Goal: Information Seeking & Learning: Learn about a topic

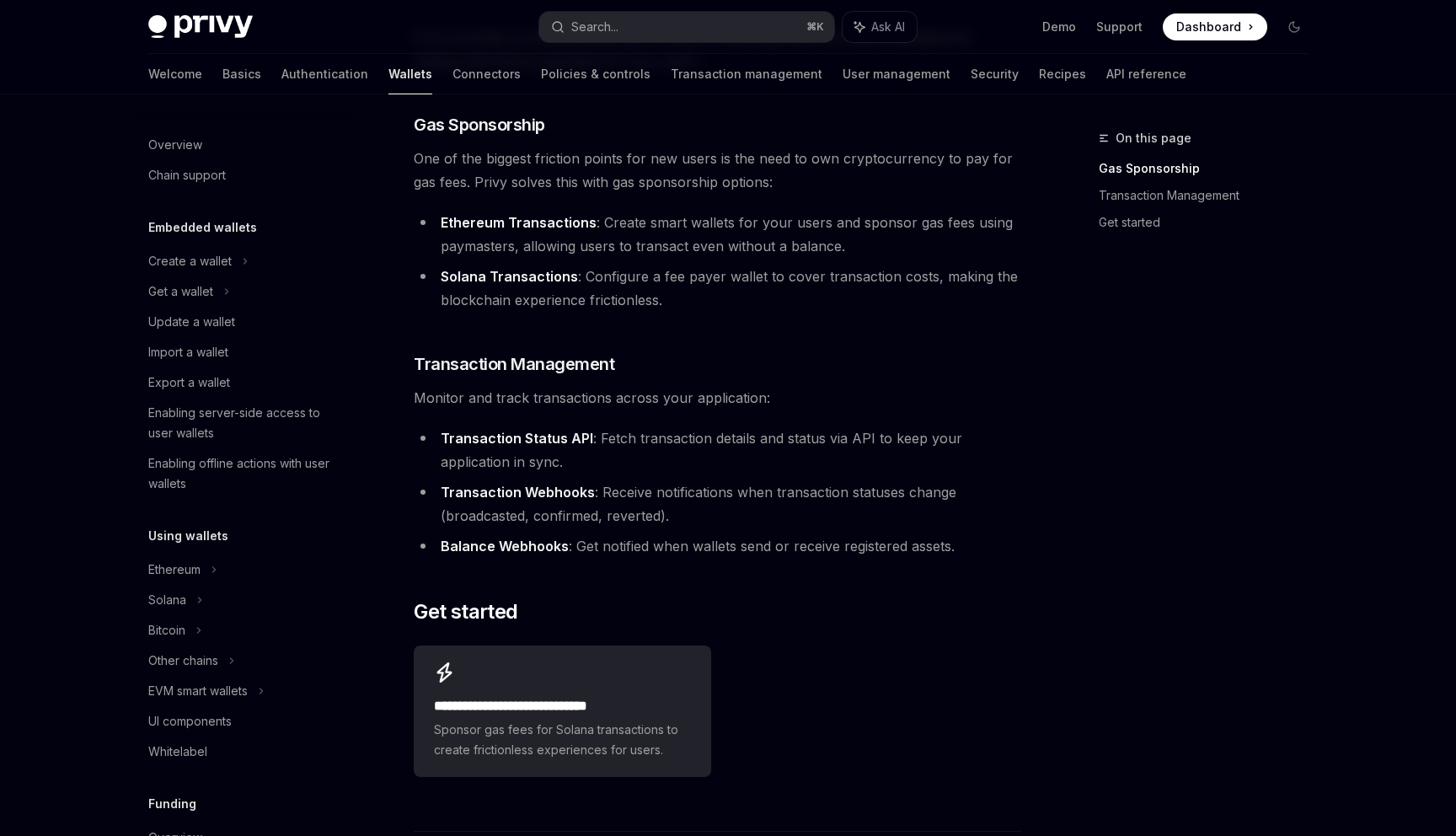
scroll to position [164, 0]
click at [566, 219] on strong "Ethereum Transactions" at bounding box center [519, 220] width 156 height 16
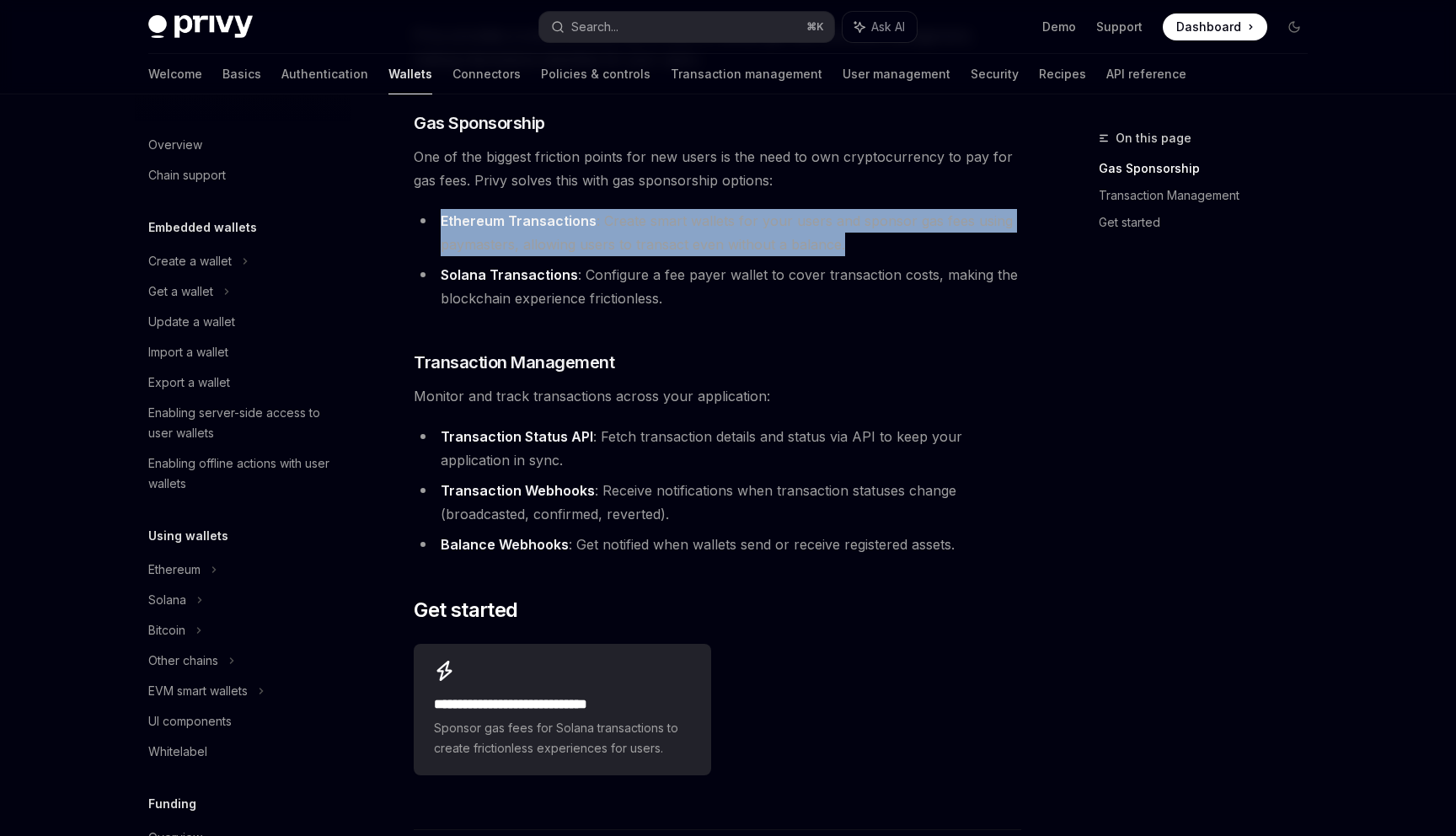
click at [566, 219] on strong "Ethereum Transactions" at bounding box center [519, 220] width 156 height 16
click at [654, 231] on li "Ethereum Transactions : Create smart wallets for your users and sponsor gas fee…" at bounding box center [718, 232] width 608 height 48
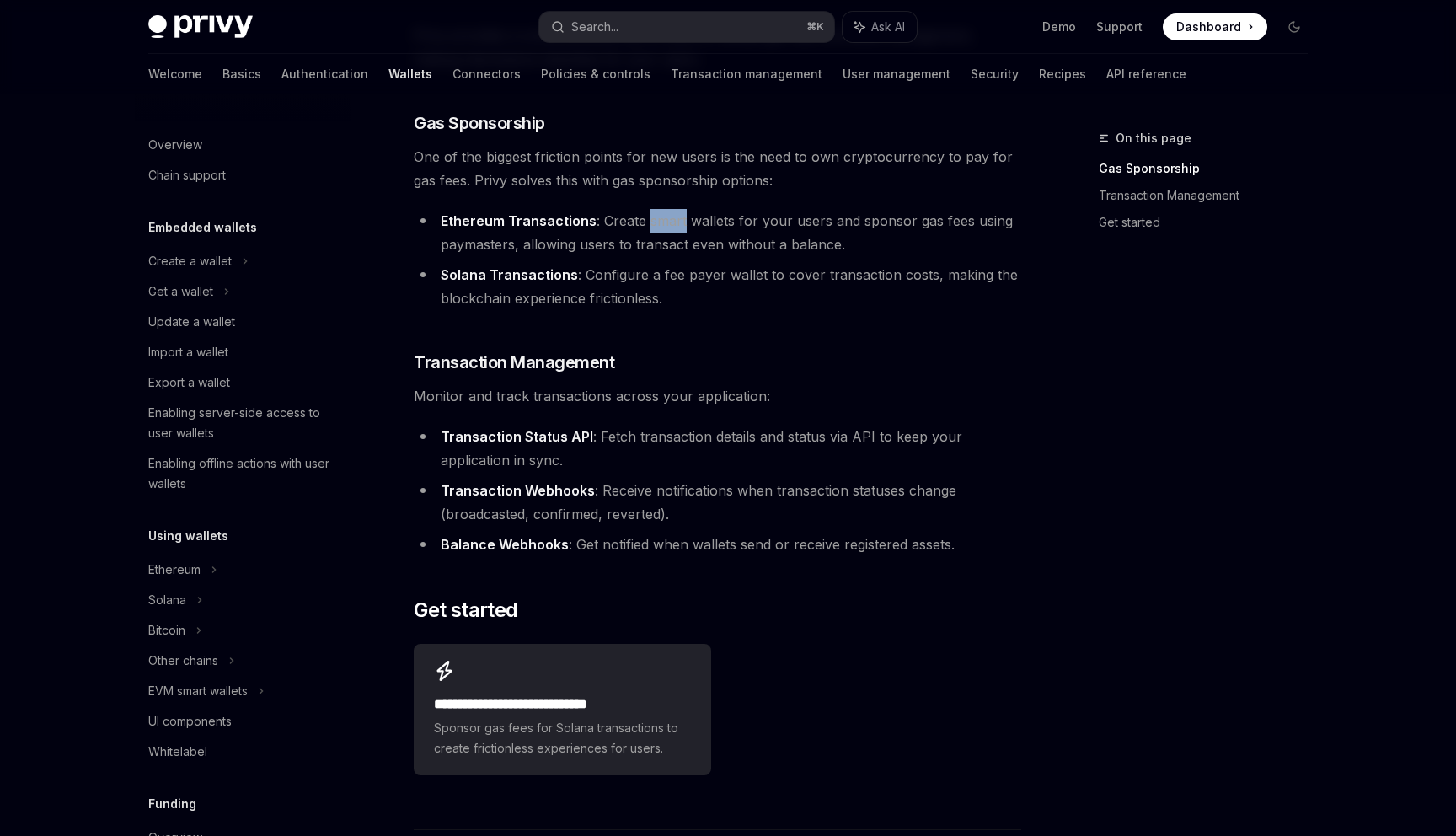
click at [654, 231] on li "Ethereum Transactions : Create smart wallets for your users and sponsor gas fee…" at bounding box center [718, 232] width 608 height 48
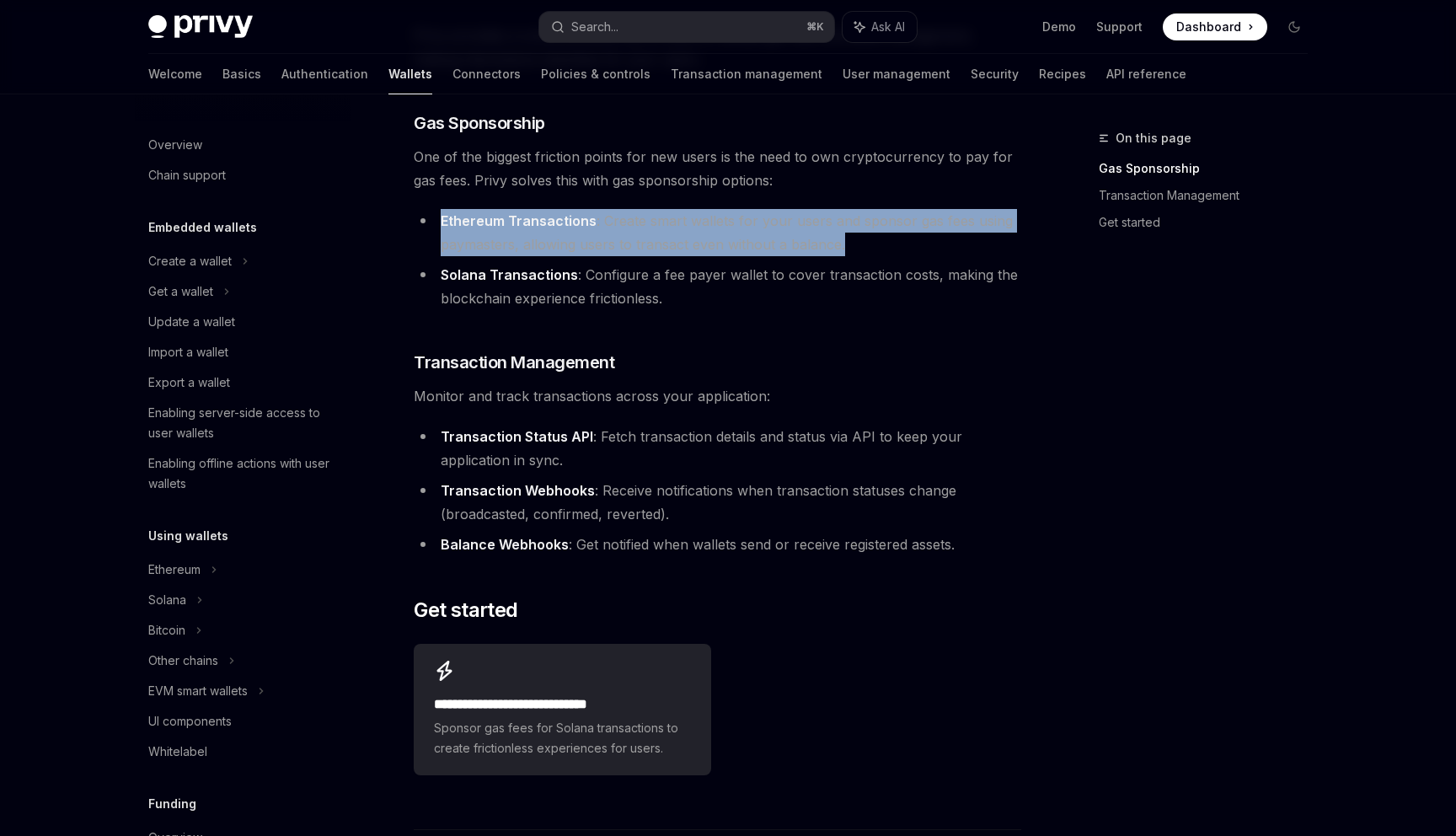
click at [654, 231] on li "Ethereum Transactions : Create smart wallets for your users and sponsor gas fee…" at bounding box center [718, 232] width 608 height 48
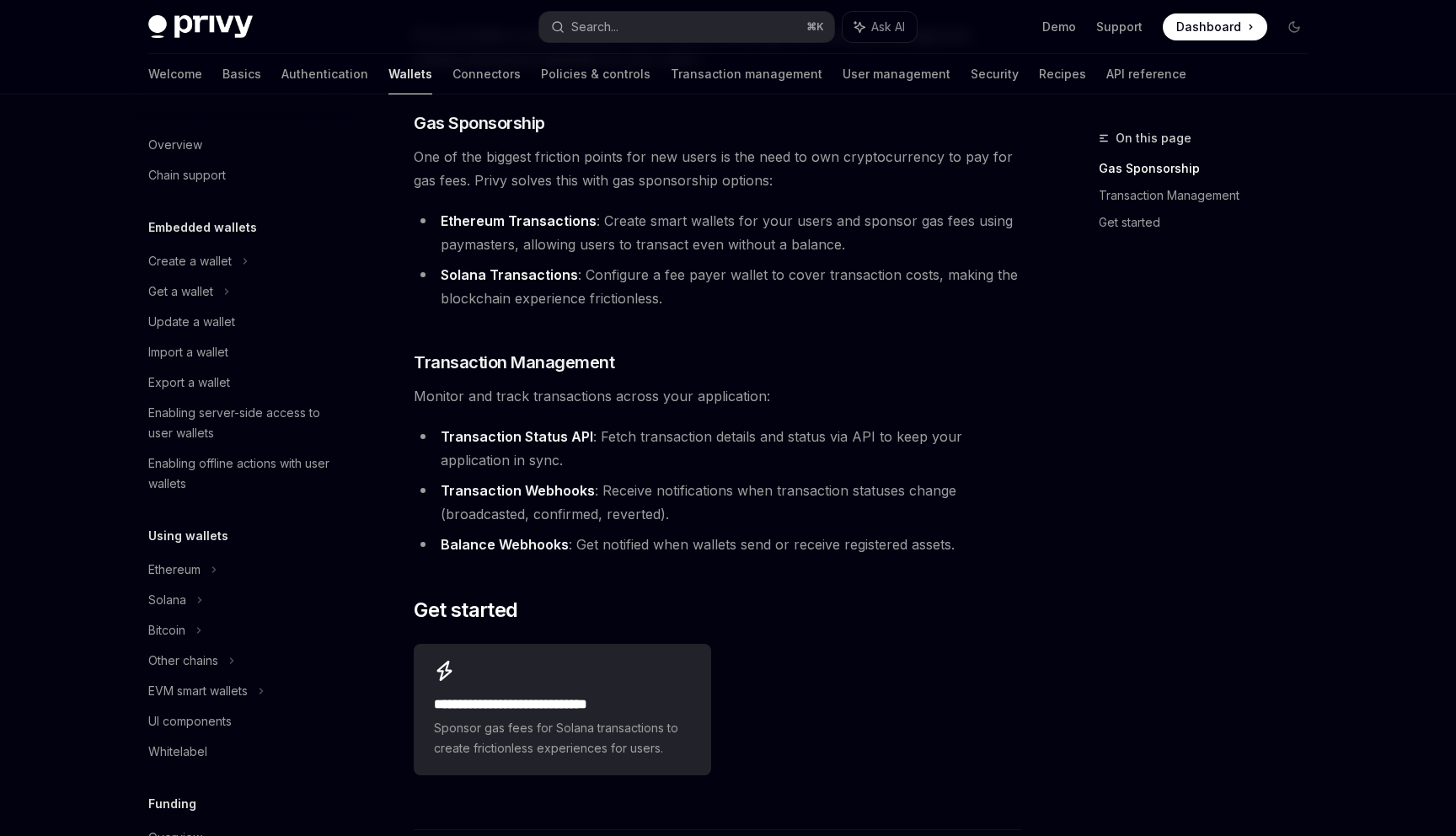
click at [600, 237] on li "Ethereum Transactions : Create smart wallets for your users and sponsor gas fee…" at bounding box center [718, 232] width 608 height 48
click at [668, 29] on button "Search... ⌘ K" at bounding box center [686, 27] width 295 height 30
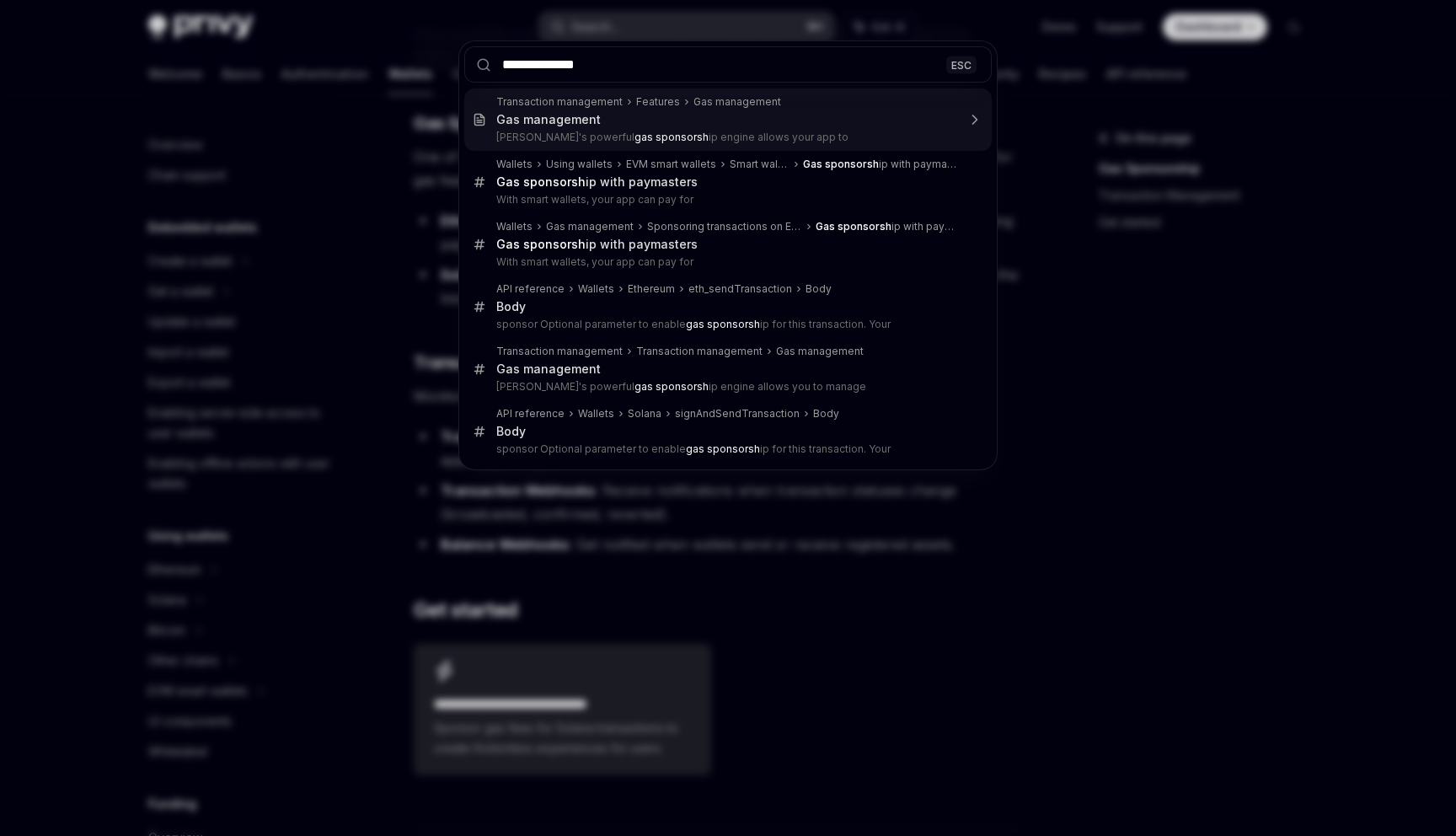
type input "**********"
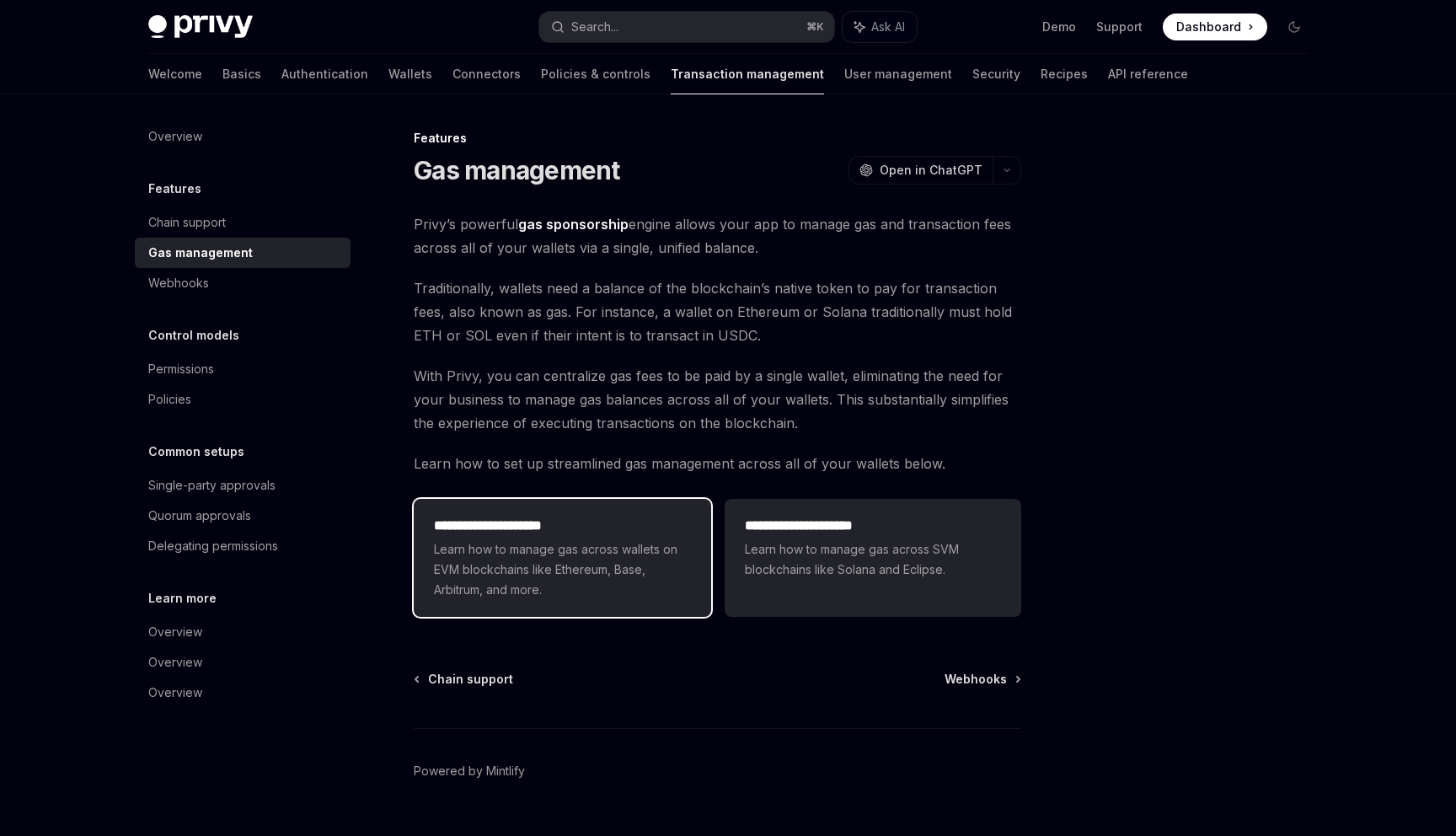
click at [586, 552] on span "Learn how to manage gas across wallets on EVM blockchains like Ethereum, Base, …" at bounding box center [562, 569] width 256 height 61
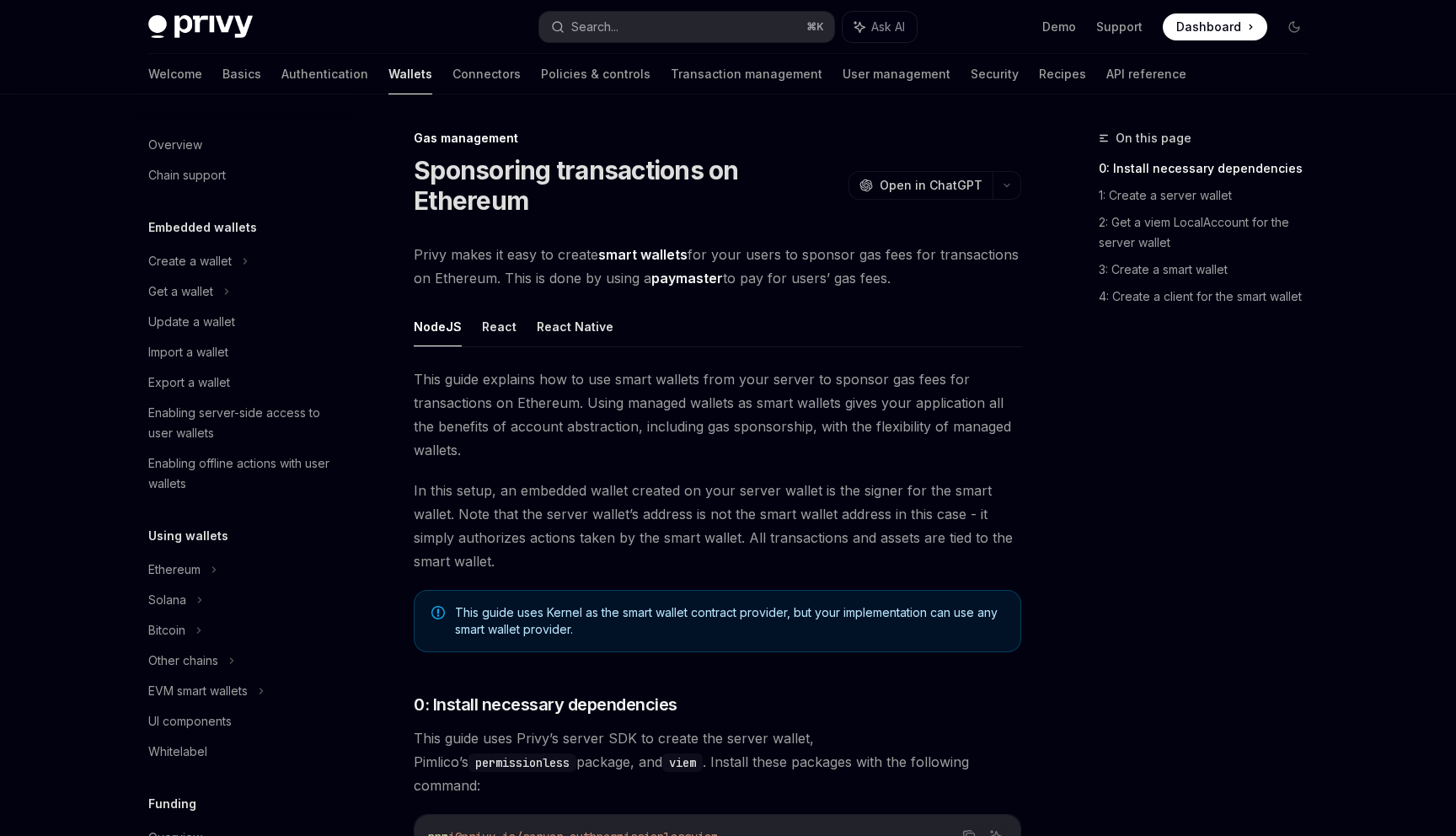
scroll to position [621, 0]
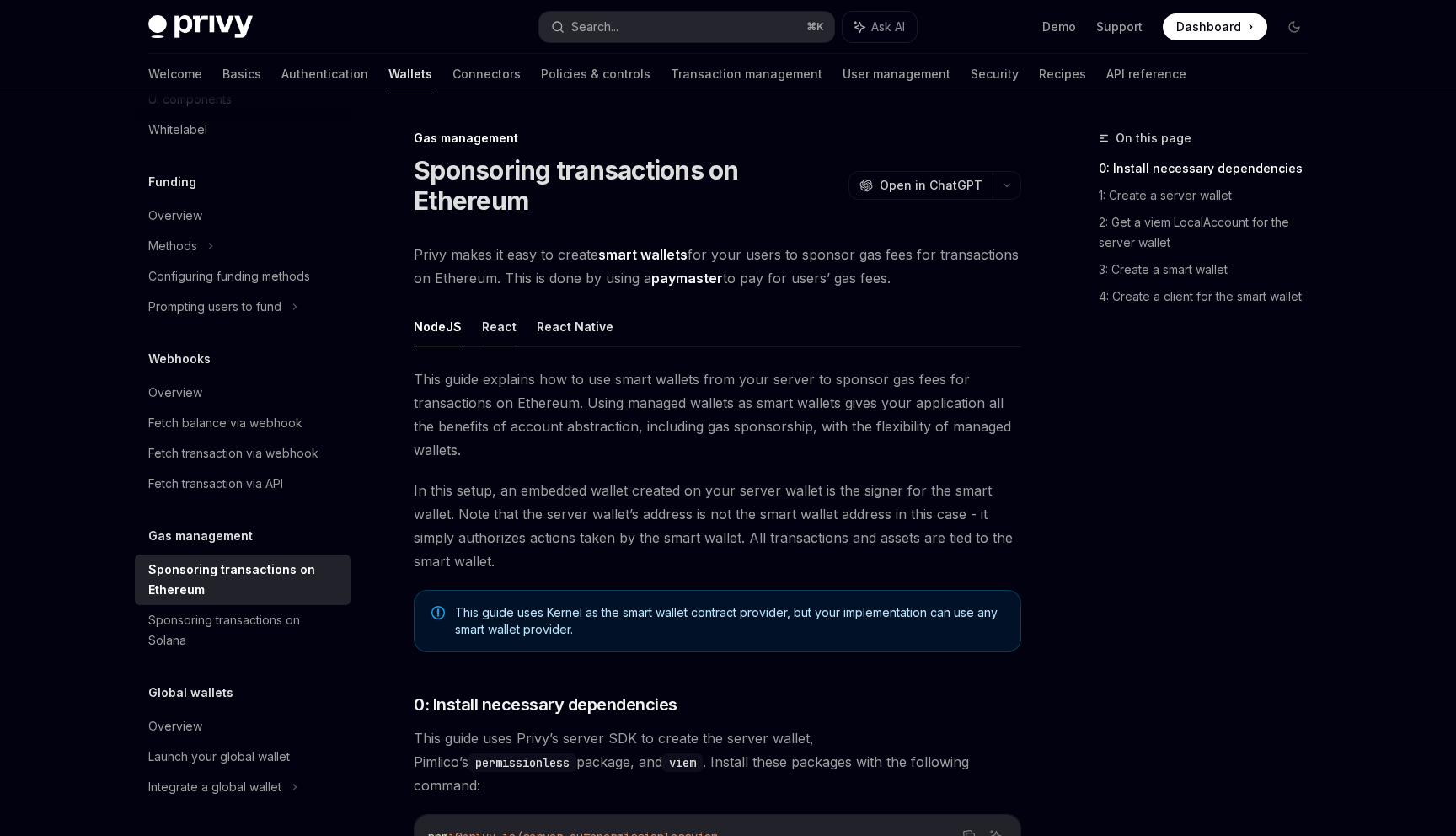
click at [511, 338] on button "React" at bounding box center [499, 326] width 35 height 40
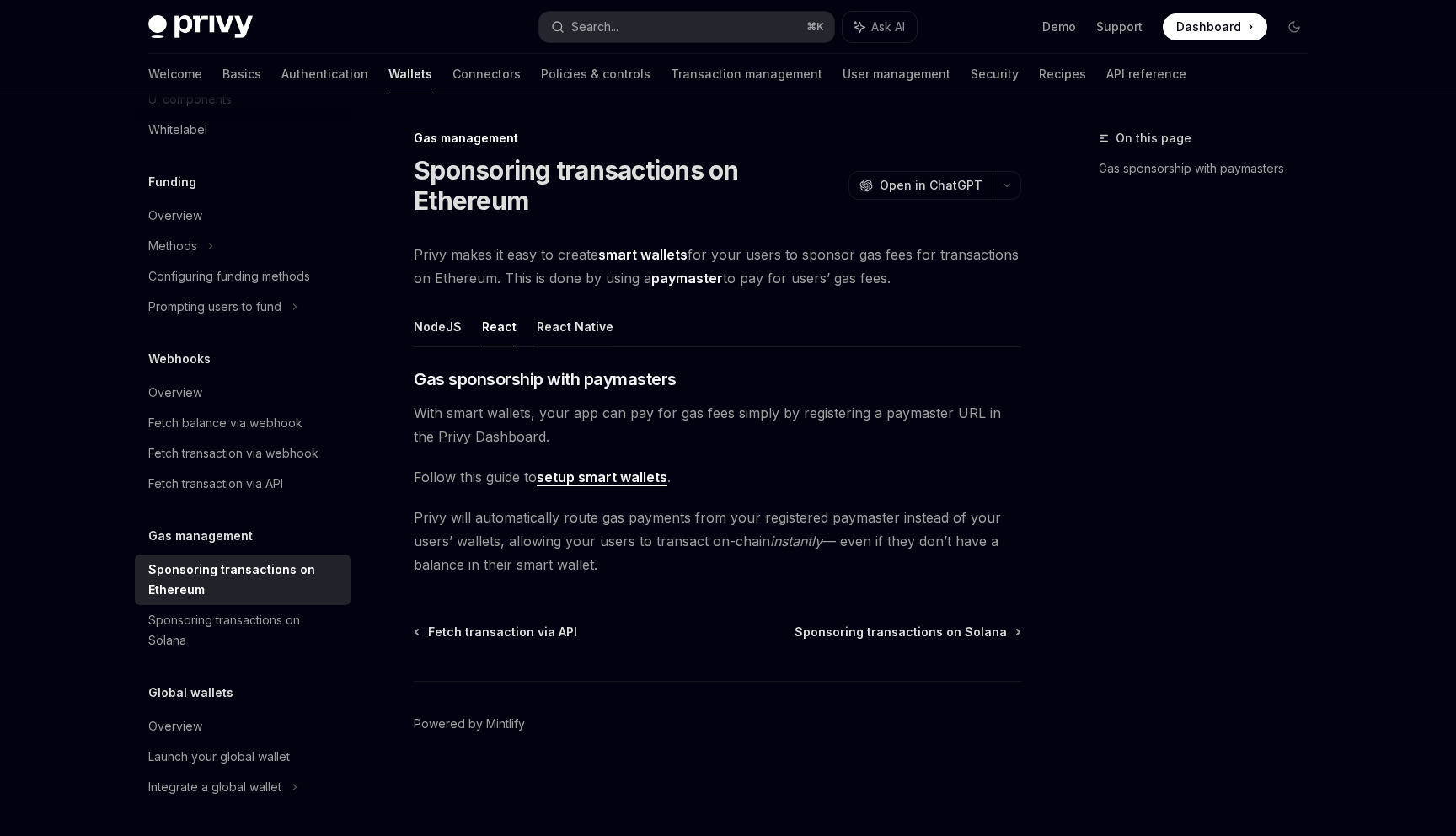
click at [583, 338] on button "React Native" at bounding box center [575, 326] width 77 height 40
click at [476, 341] on ul "NodeJS React React Native" at bounding box center [718, 326] width 608 height 41
click at [482, 336] on button "React" at bounding box center [499, 326] width 35 height 40
click at [397, 344] on div "Gas management Sponsoring transactions on Ethereum OpenAI Open in ChatGPT OpenA…" at bounding box center [559, 482] width 931 height 708
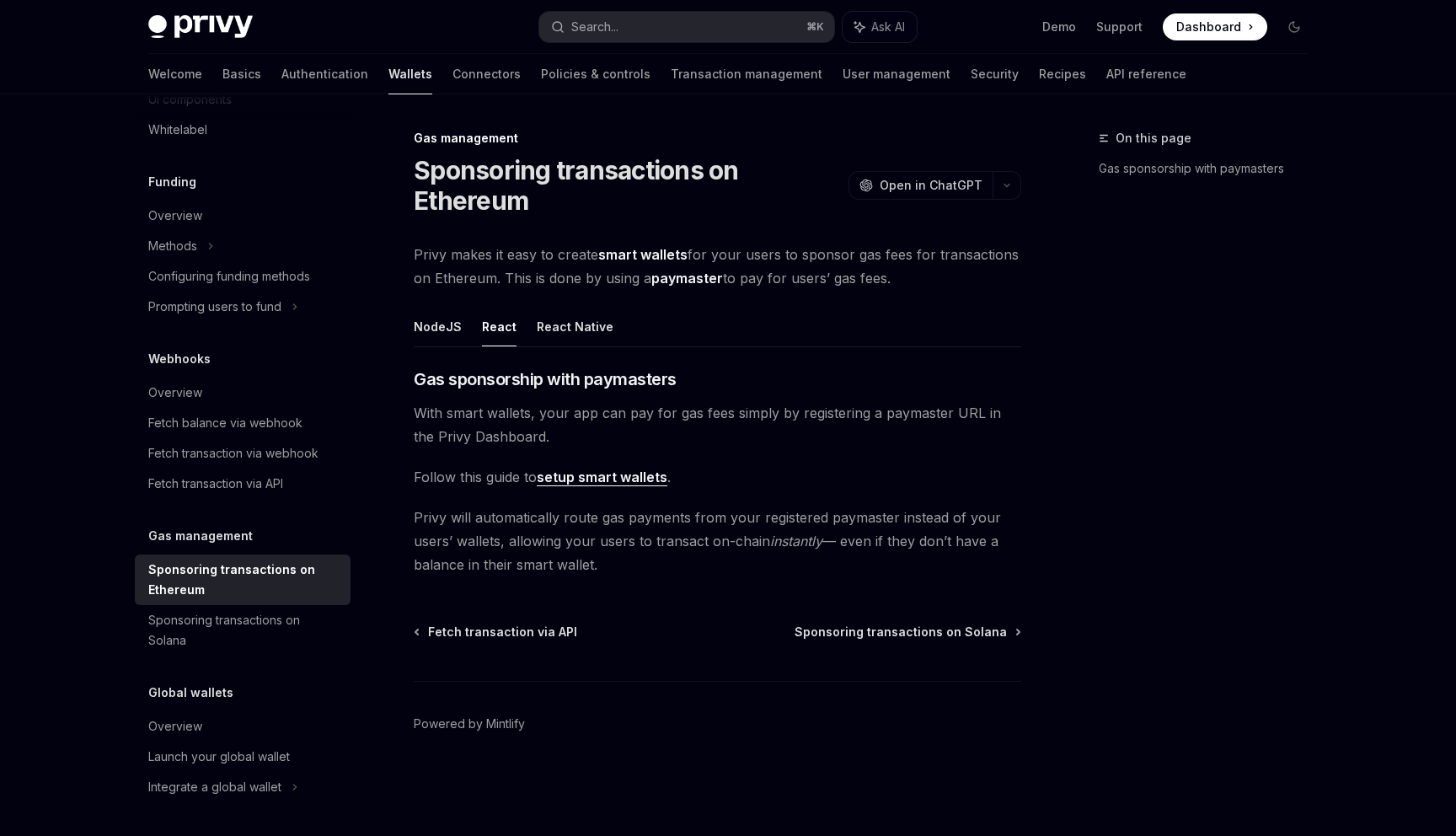
click at [408, 331] on div "Gas management Sponsoring transactions on Ethereum OpenAI Open in ChatGPT OpenA…" at bounding box center [559, 482] width 931 height 708
click at [416, 331] on button "NodeJS" at bounding box center [437, 326] width 48 height 40
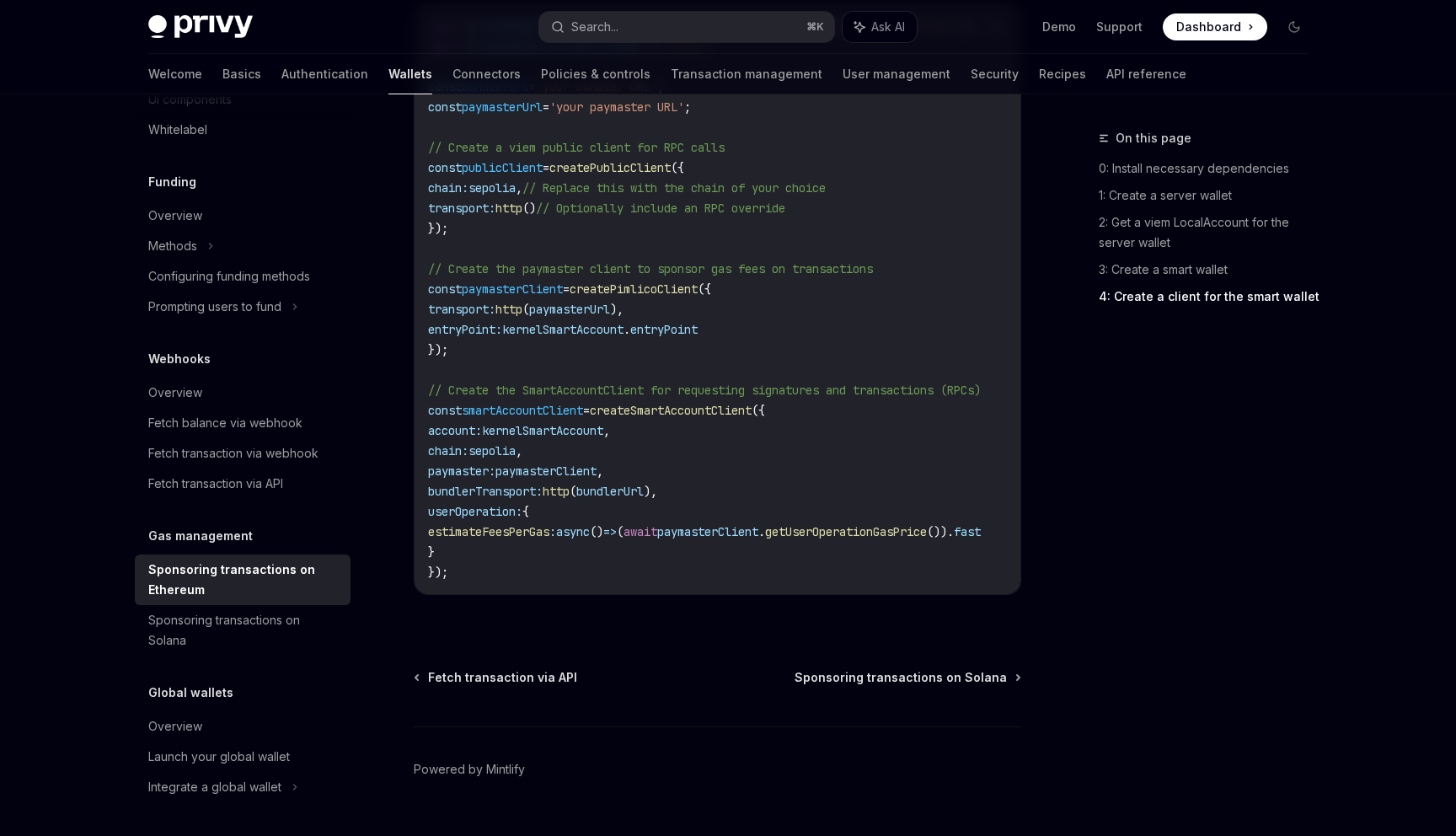
scroll to position [2110, 0]
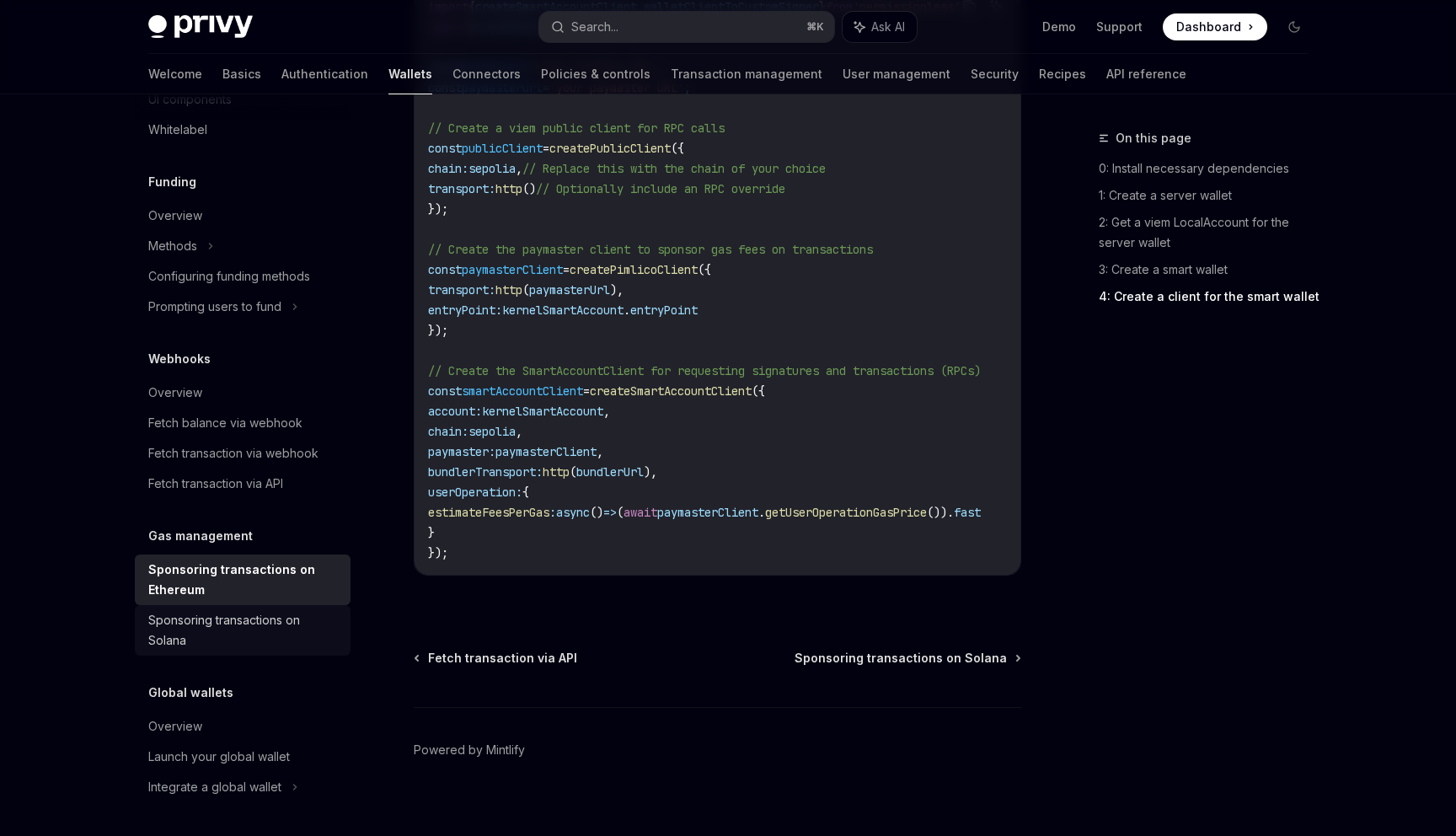
click at [209, 623] on div "Sponsoring transactions on Solana" at bounding box center [244, 630] width 192 height 41
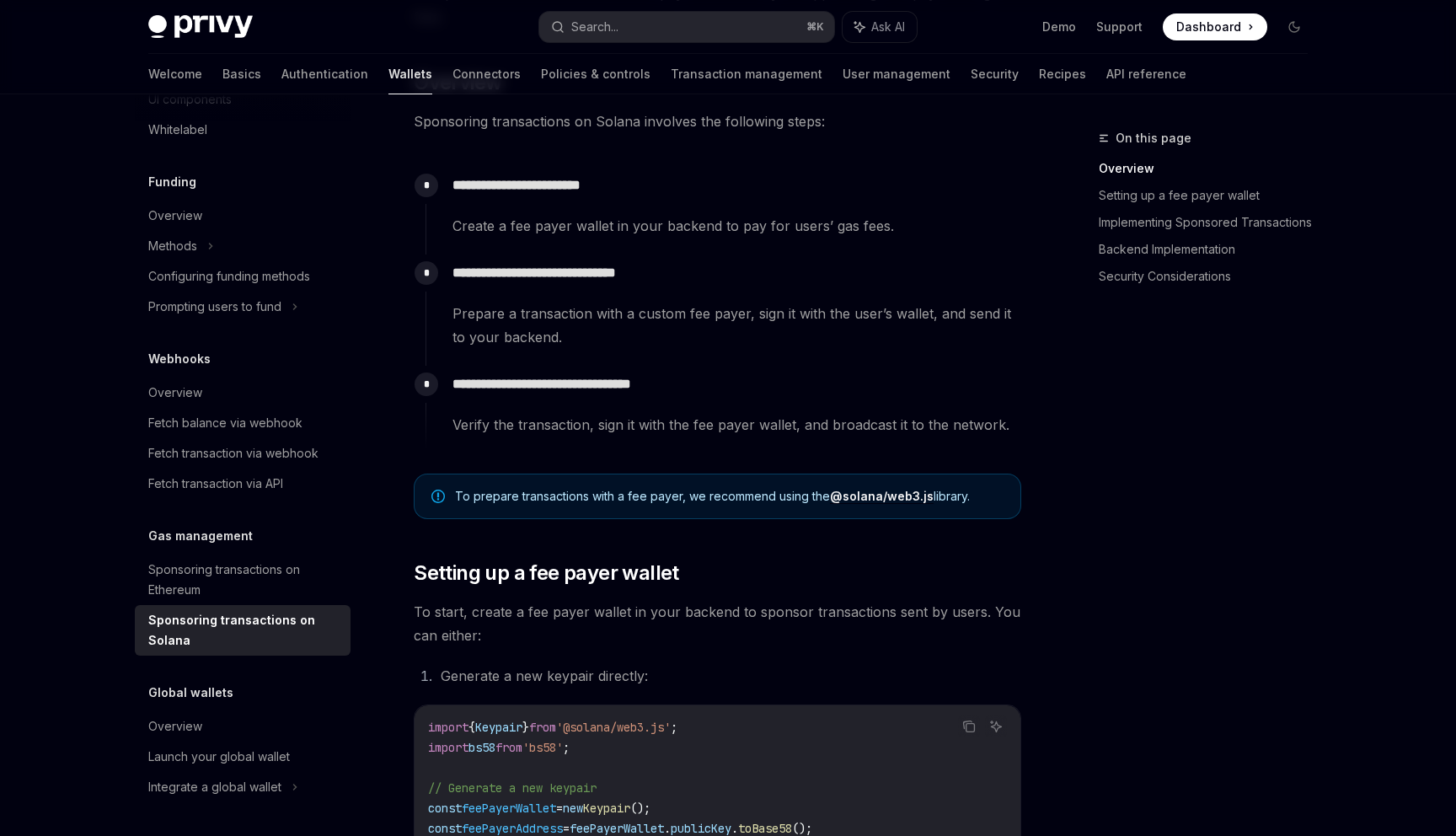
scroll to position [305, 0]
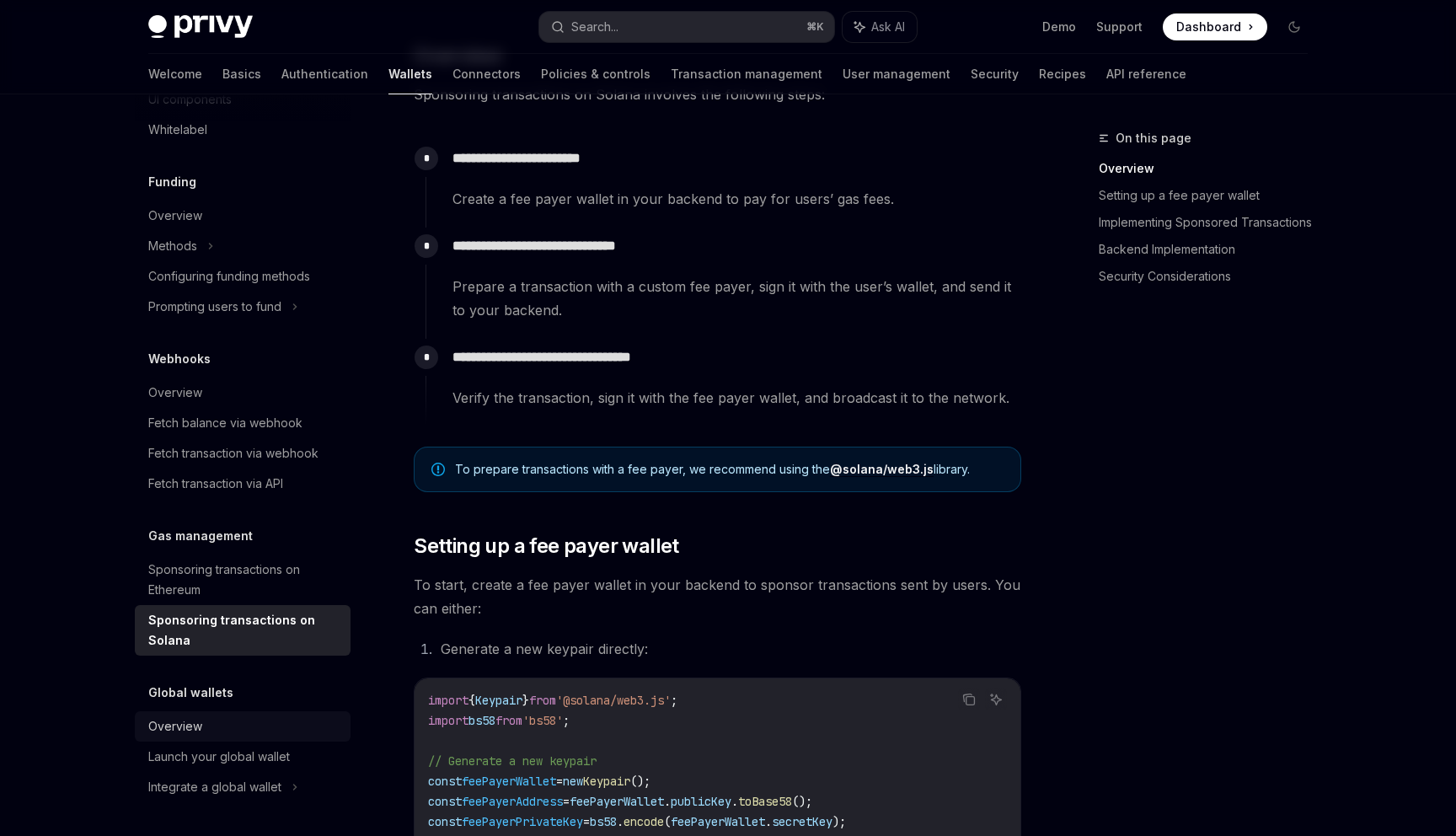
click at [193, 727] on div "Overview" at bounding box center [175, 725] width 54 height 20
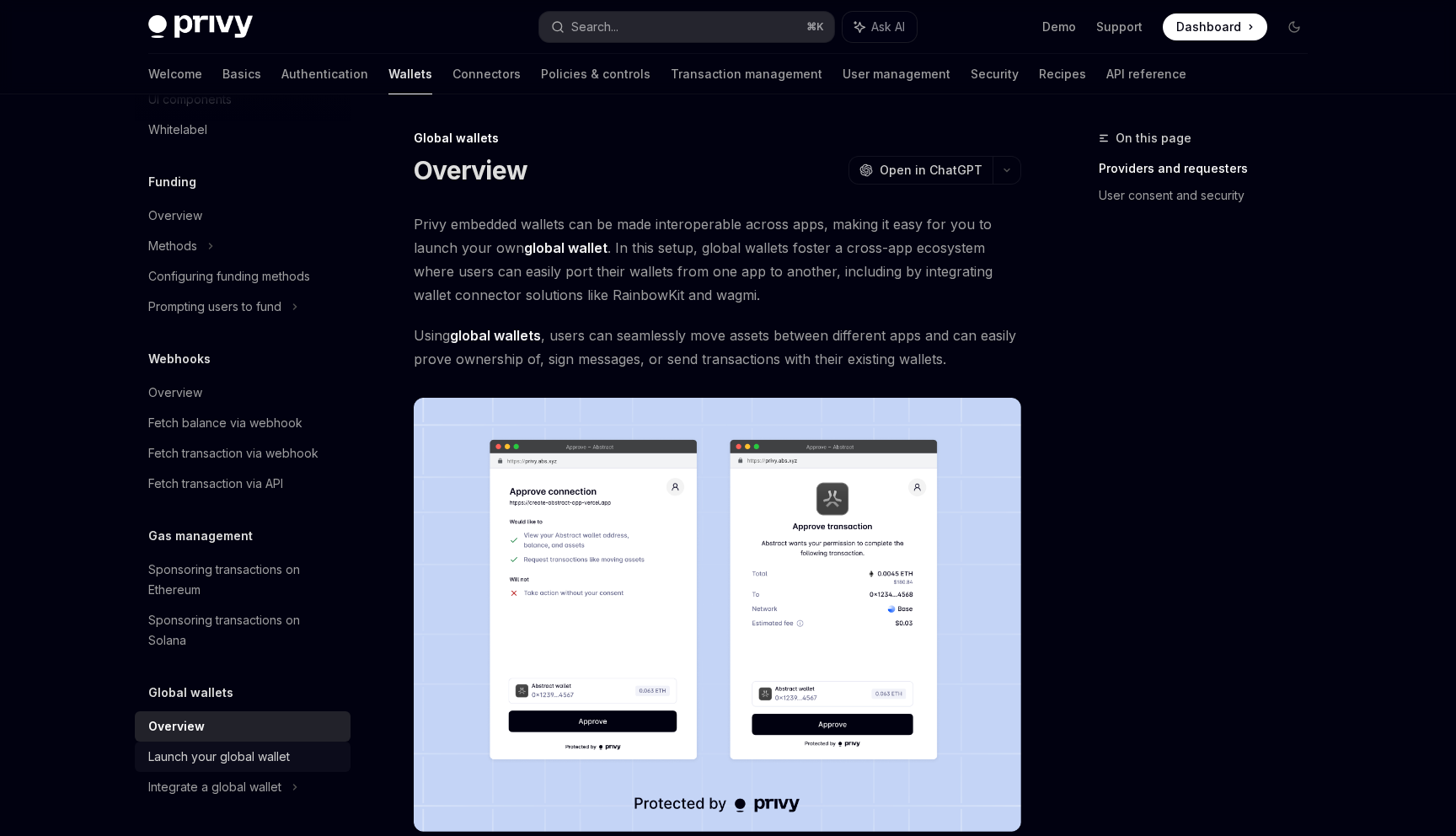
click at [187, 762] on div "Launch your global wallet" at bounding box center [219, 756] width 142 height 20
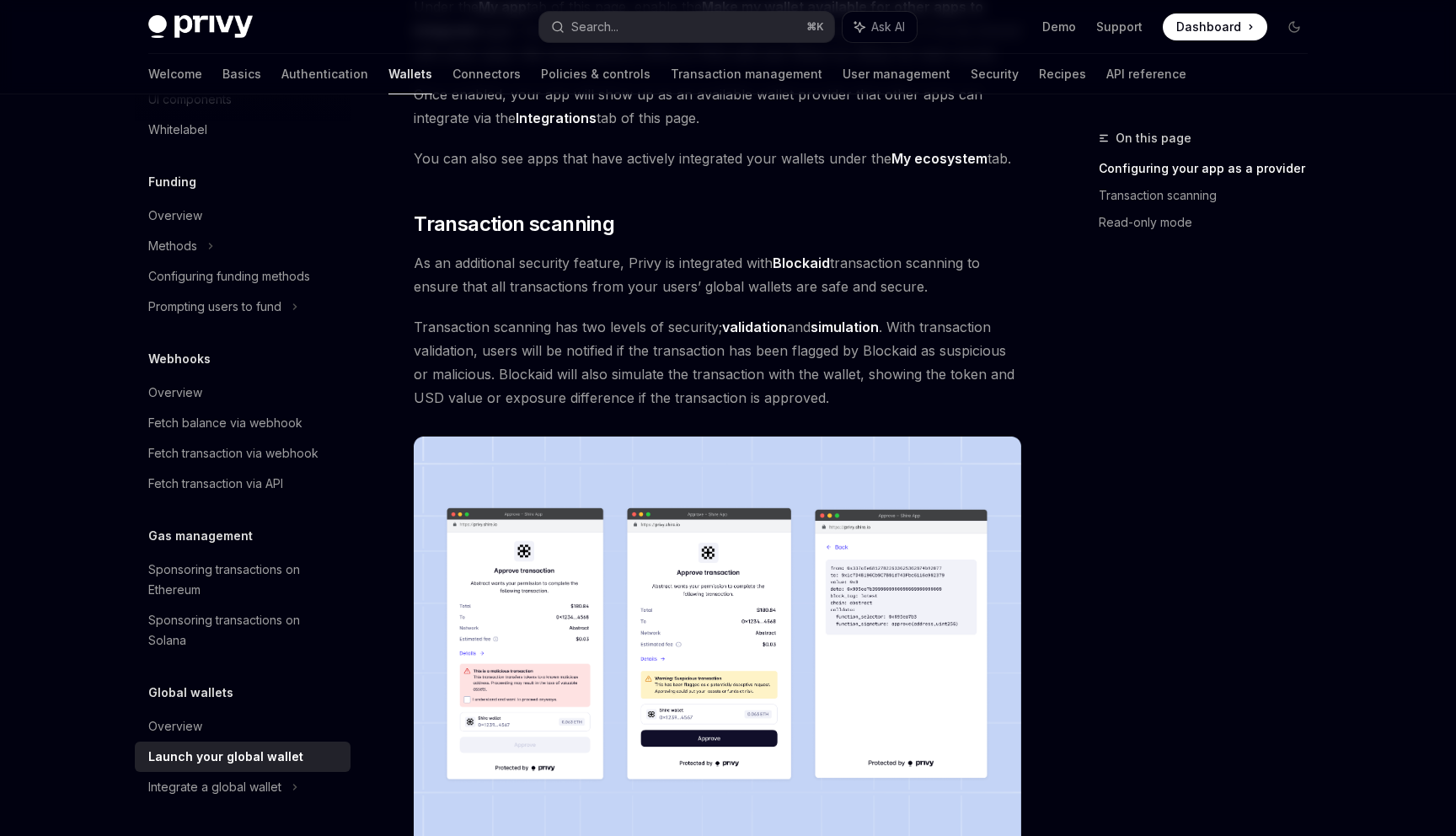
scroll to position [575, 0]
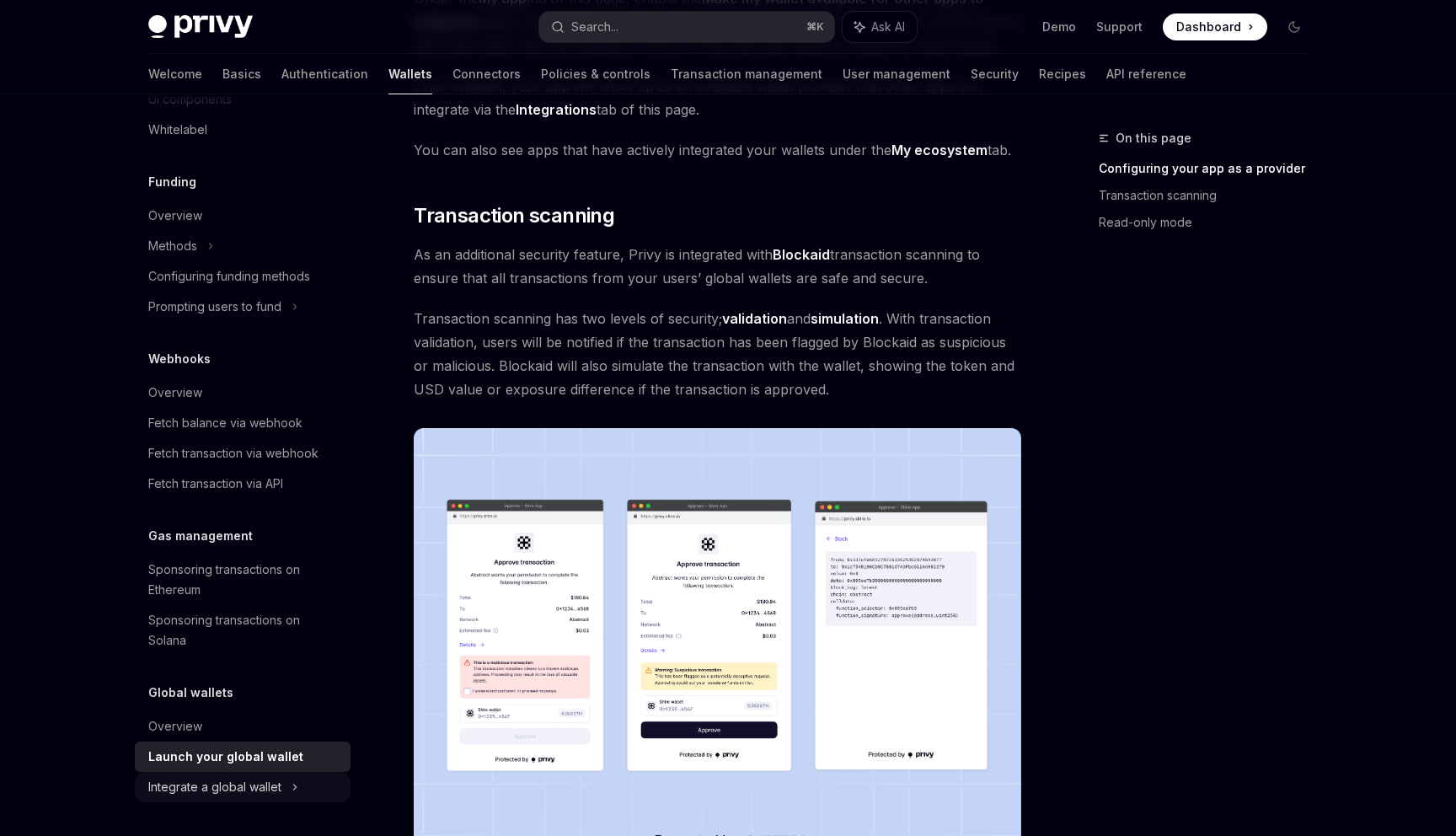
click at [185, 18] on div "Integrate a global wallet" at bounding box center [166, 8] width 37 height 20
type textarea "*"
